Goal: Task Accomplishment & Management: Use online tool/utility

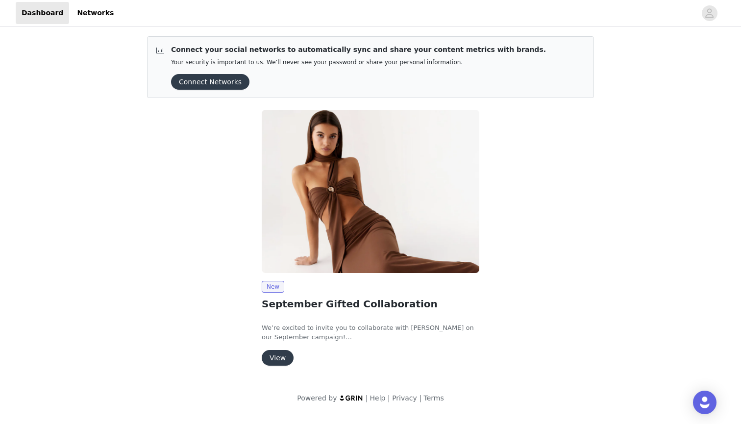
click at [287, 359] on button "View" at bounding box center [278, 358] width 32 height 16
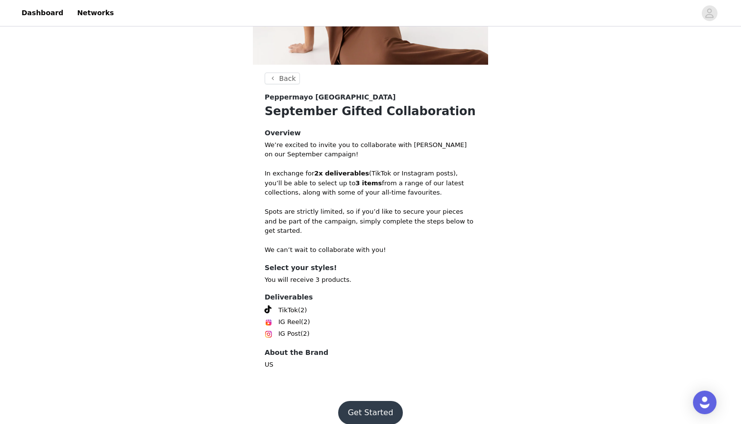
scroll to position [146, 0]
click at [360, 402] on button "Get Started" at bounding box center [370, 413] width 65 height 24
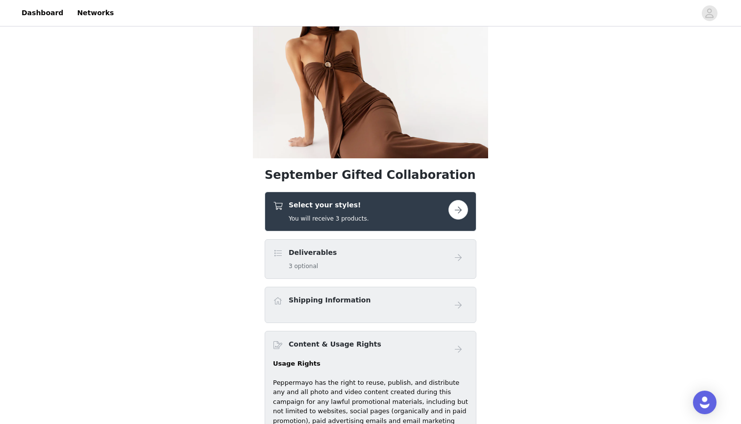
scroll to position [203, 0]
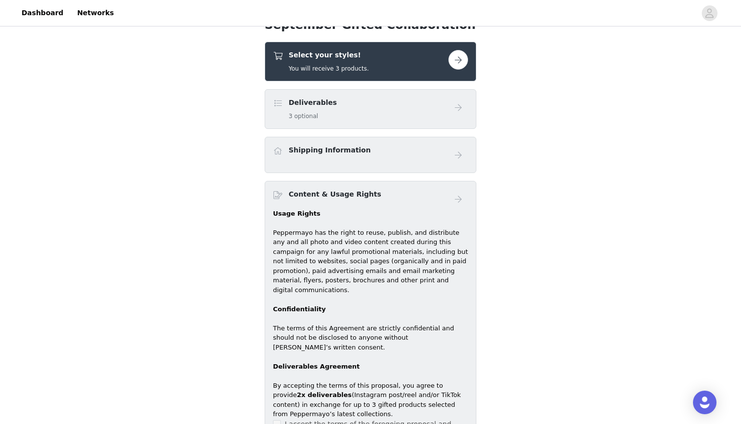
click at [419, 113] on div "Deliverables 3 optional" at bounding box center [360, 109] width 175 height 23
click at [458, 63] on button "button" at bounding box center [458, 60] width 20 height 20
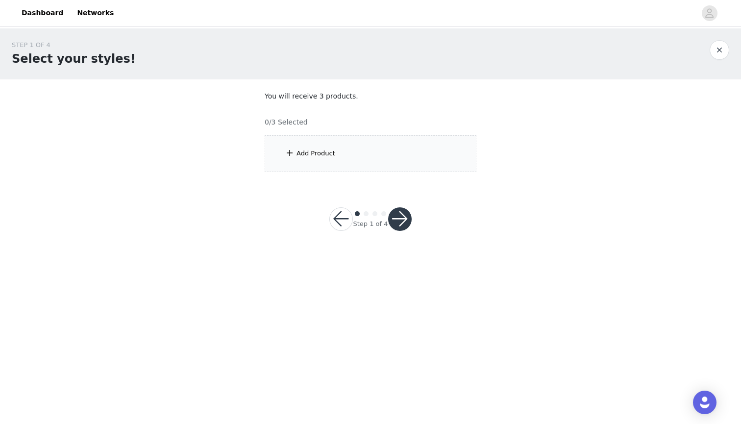
click at [361, 151] on div "Add Product" at bounding box center [371, 153] width 212 height 37
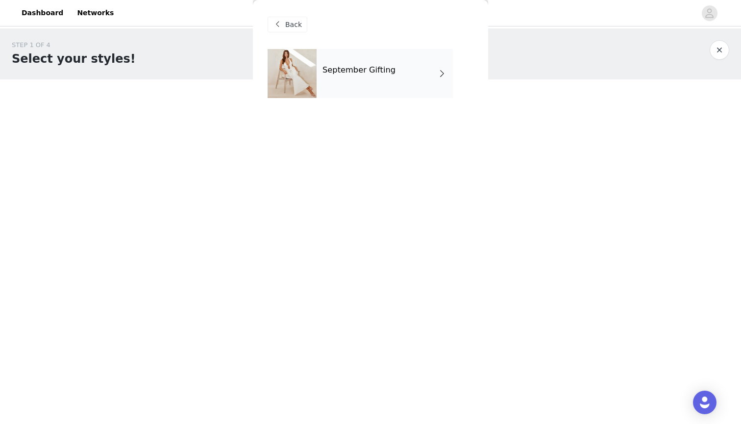
click at [397, 63] on div "September Gifting" at bounding box center [385, 73] width 136 height 49
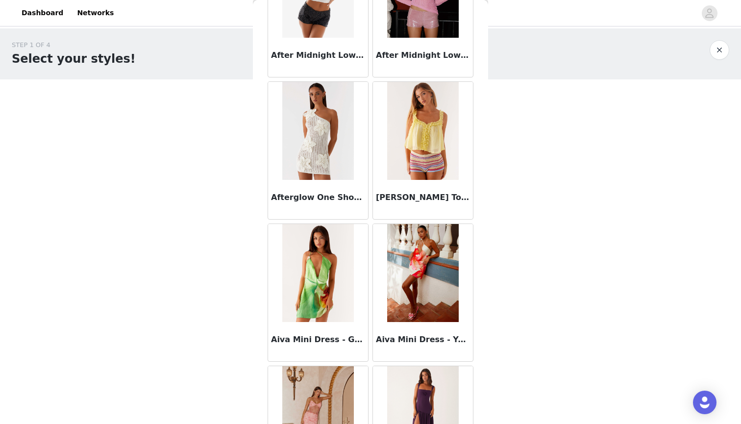
scroll to position [830, 0]
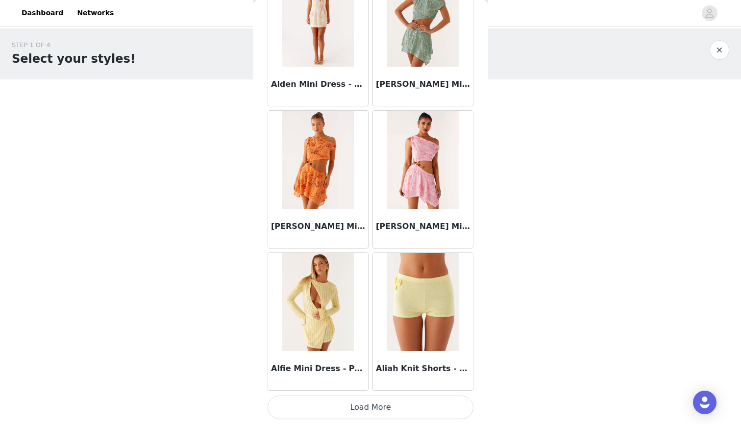
click at [347, 406] on button "Load More" at bounding box center [371, 407] width 206 height 24
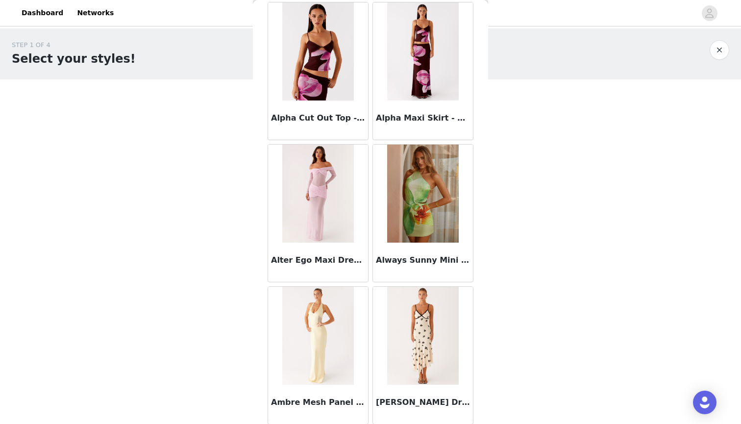
scroll to position [2343, 0]
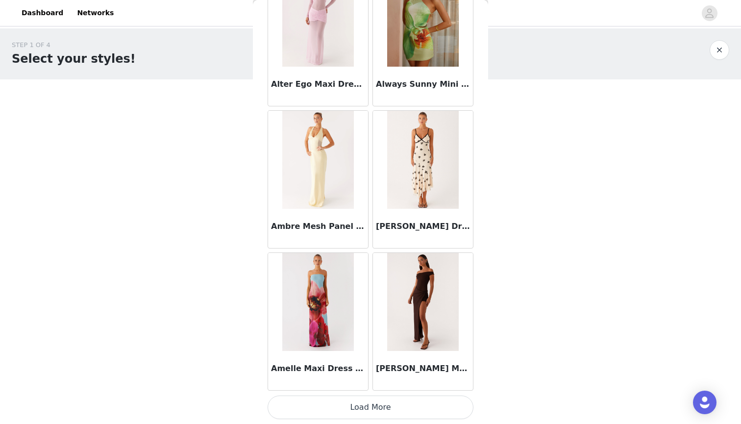
click at [353, 408] on button "Load More" at bounding box center [371, 407] width 206 height 24
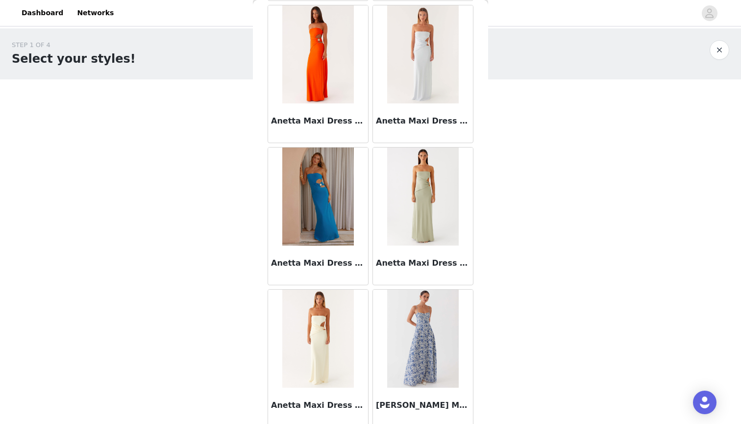
scroll to position [3633, 0]
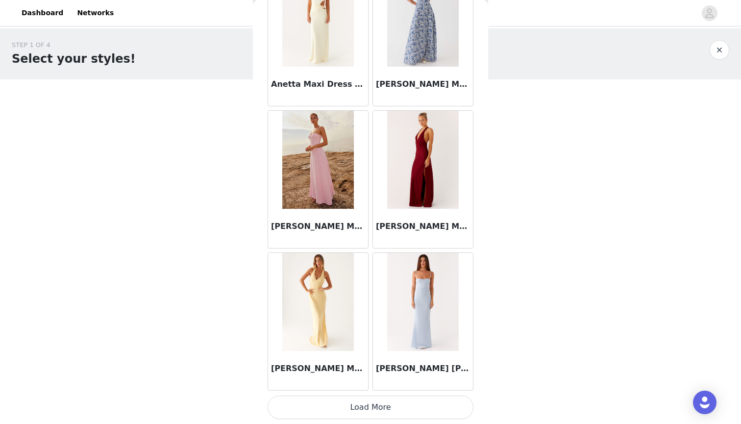
click at [362, 409] on button "Load More" at bounding box center [371, 407] width 206 height 24
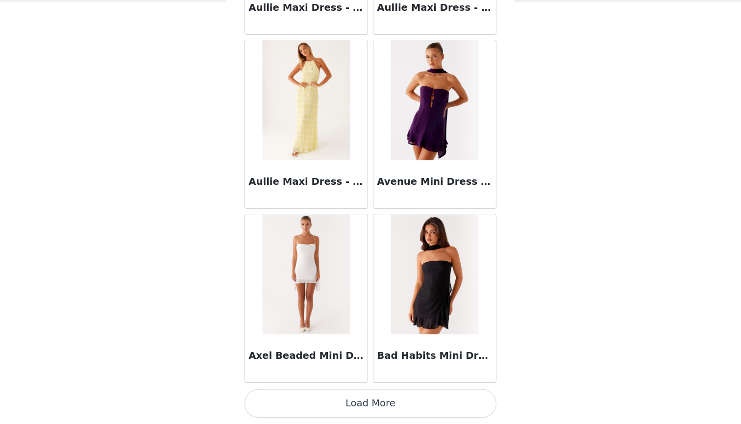
scroll to position [0, 0]
click at [287, 395] on button "Load More" at bounding box center [371, 407] width 206 height 24
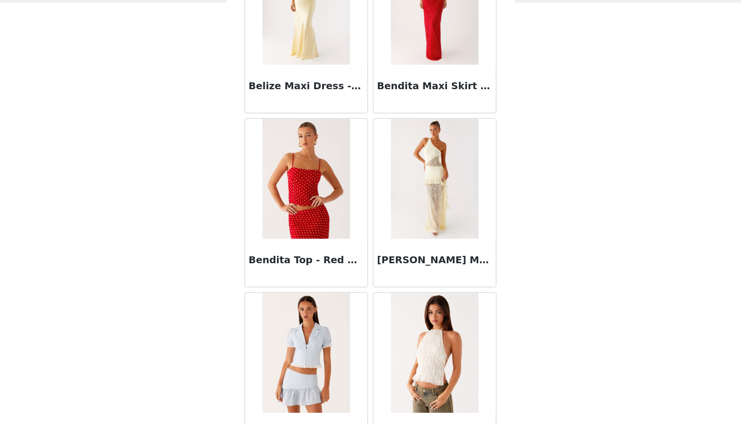
scroll to position [6564, 0]
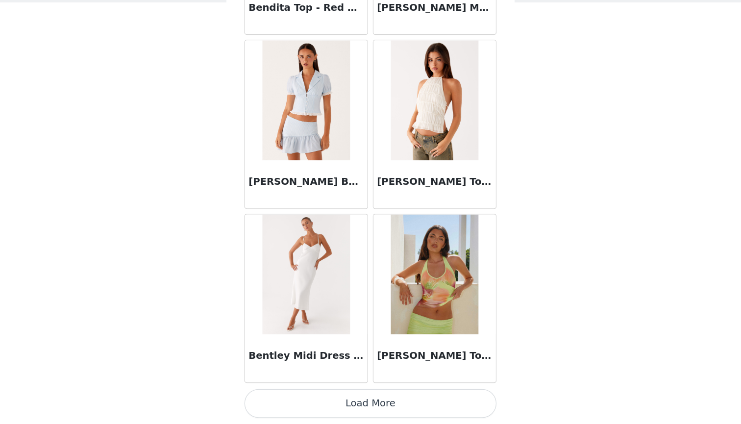
click at [273, 395] on button "Load More" at bounding box center [371, 407] width 206 height 24
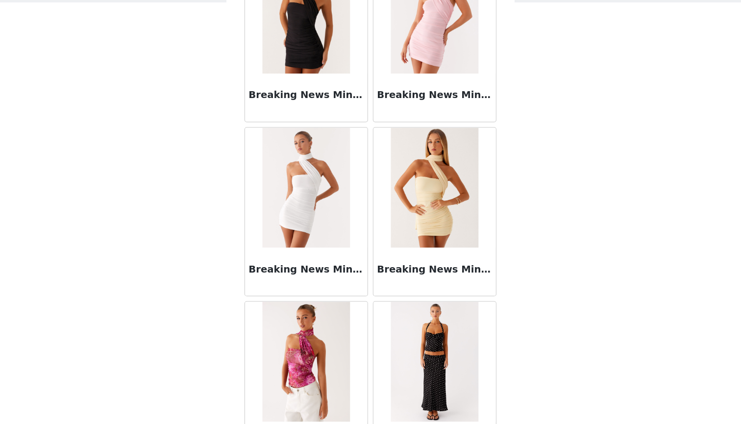
scroll to position [8113, 0]
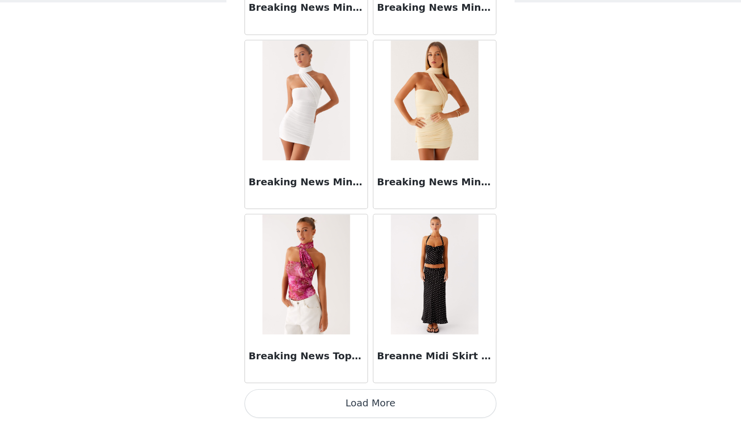
click at [279, 395] on button "Load More" at bounding box center [371, 407] width 206 height 24
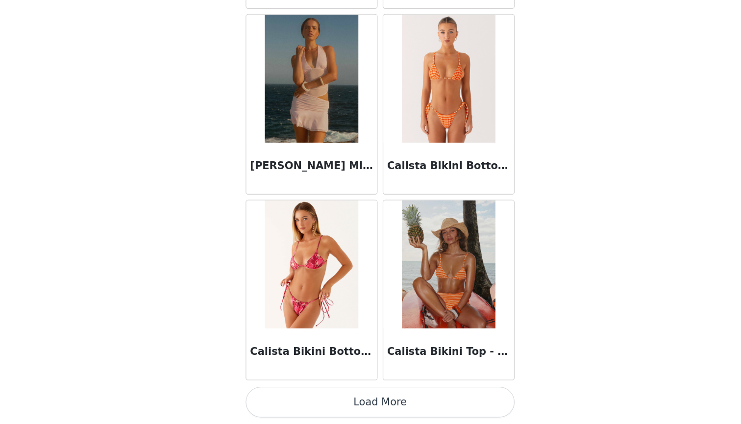
scroll to position [0, 0]
click at [268, 395] on button "Load More" at bounding box center [371, 407] width 206 height 24
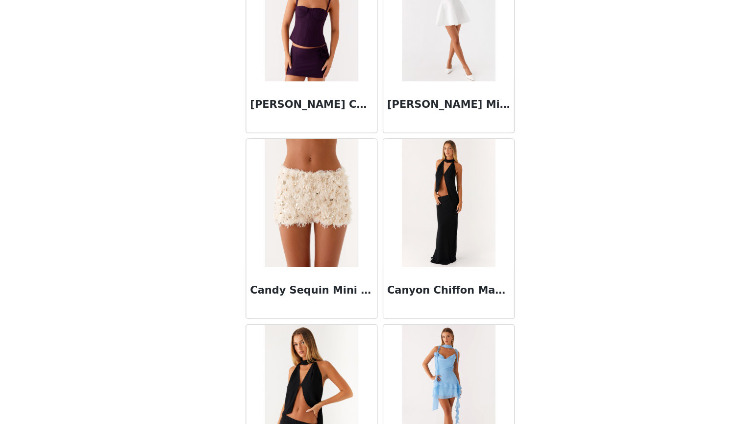
scroll to position [10214, 0]
